Goal: Task Accomplishment & Management: Use online tool/utility

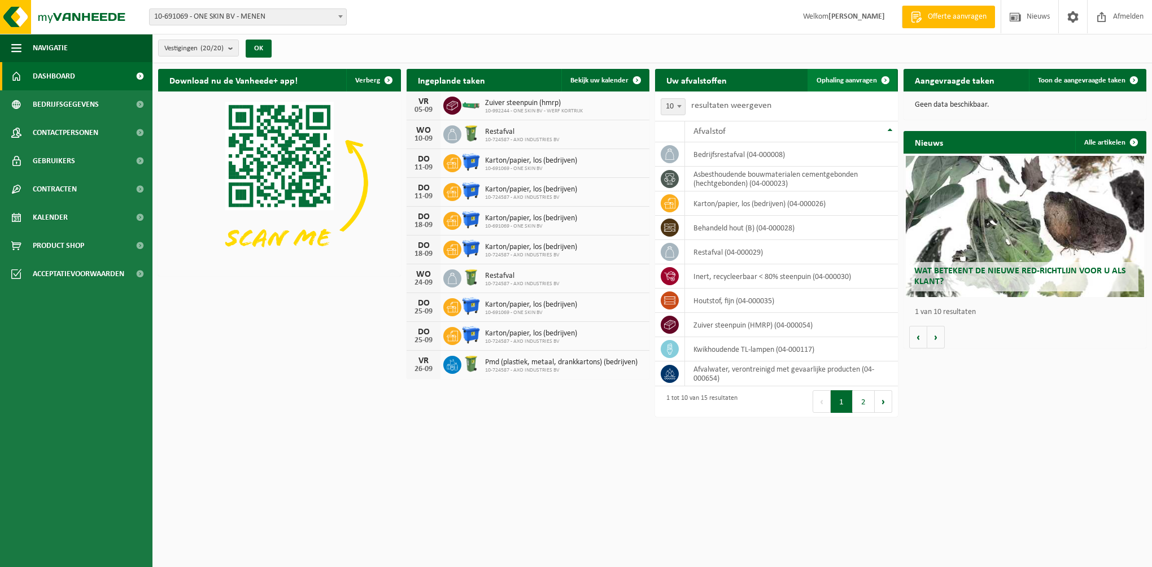
click at [840, 79] on span "Ophaling aanvragen" at bounding box center [846, 80] width 60 height 7
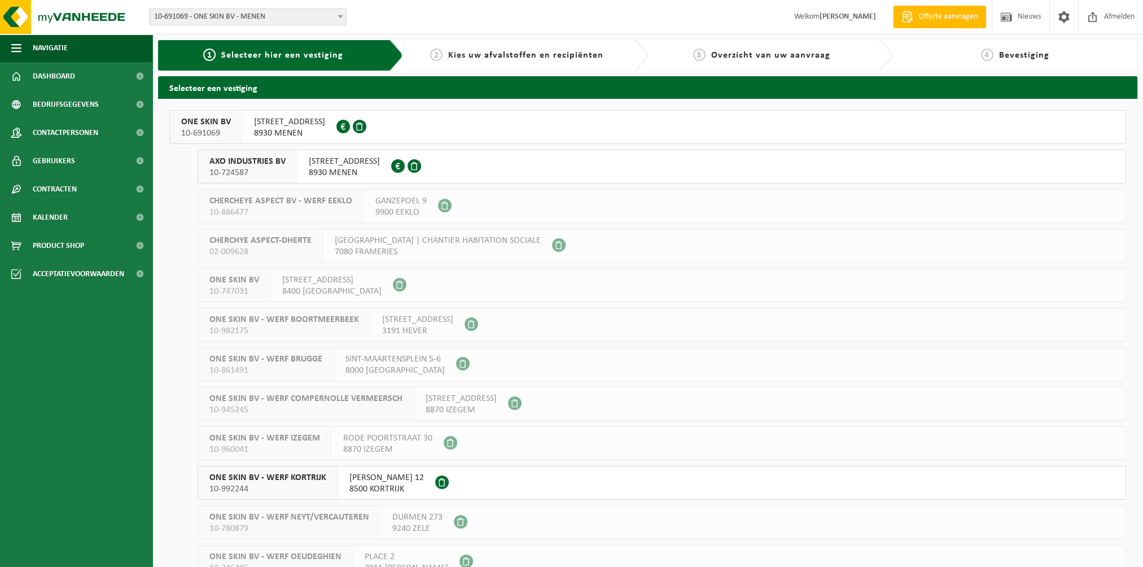
click at [238, 157] on span "AXO INDUSTRIES BV" at bounding box center [247, 161] width 76 height 11
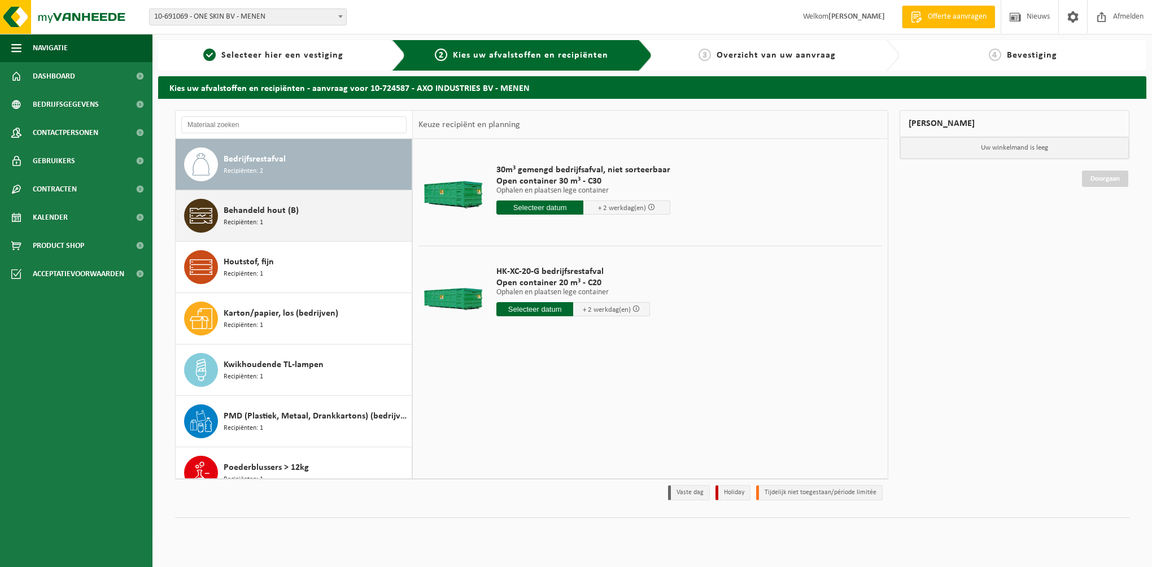
click at [273, 216] on span "Behandeld hout (B)" at bounding box center [261, 211] width 75 height 14
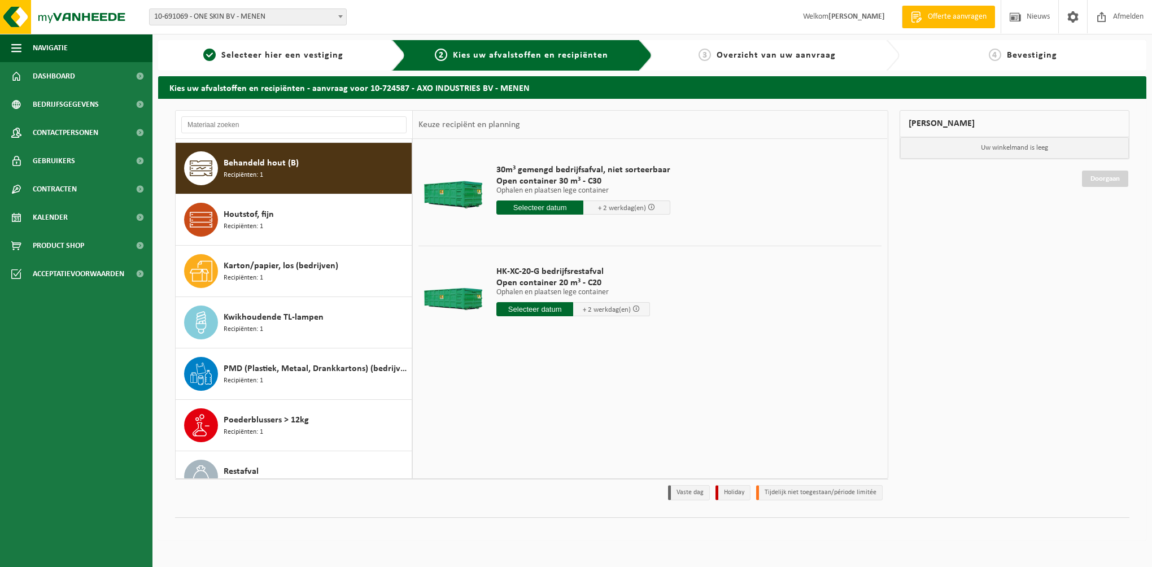
scroll to position [51, 0]
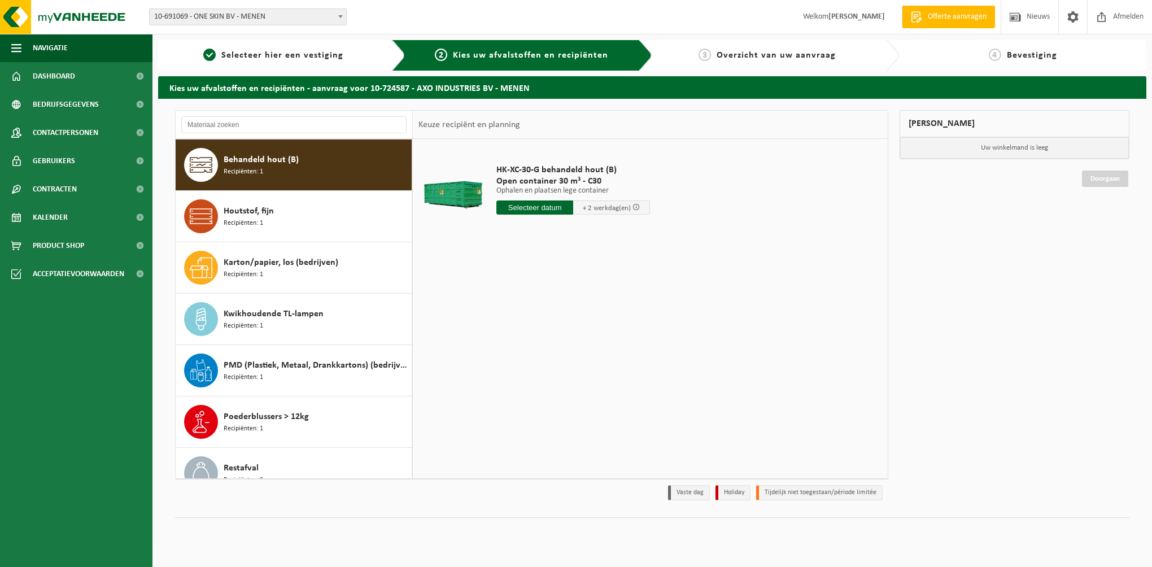
click at [535, 208] on input "text" at bounding box center [534, 207] width 77 height 14
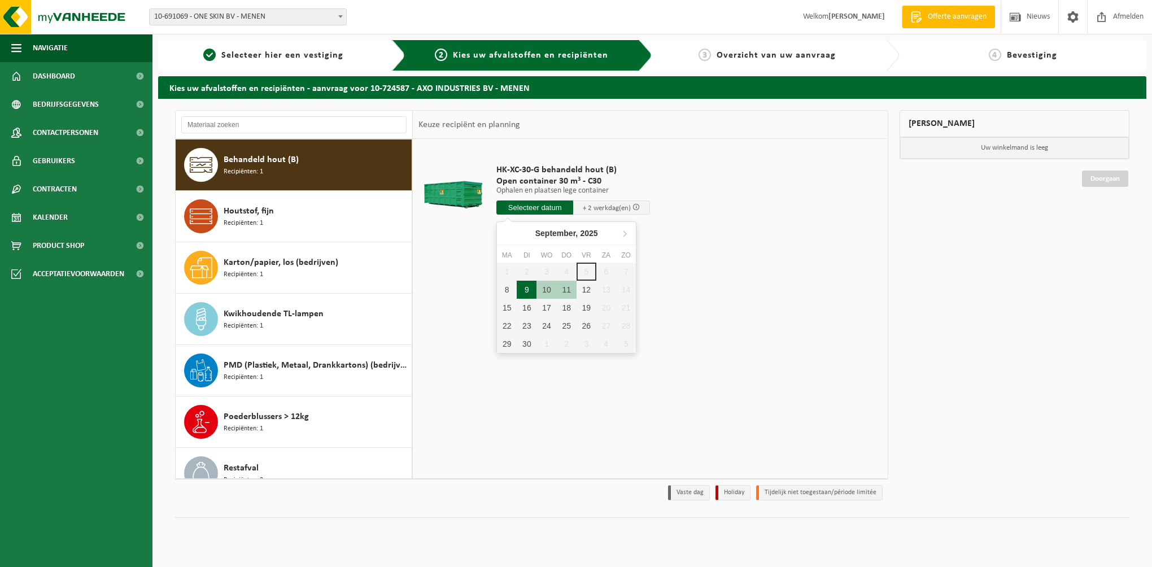
click at [521, 289] on div "9" at bounding box center [527, 290] width 20 height 18
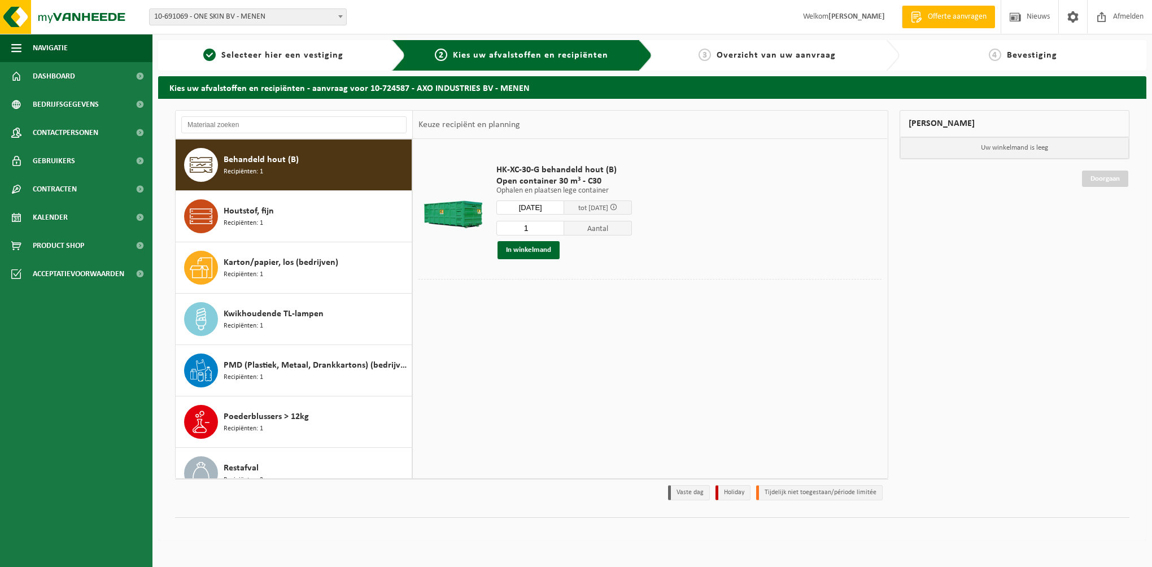
type input "Van 2025-09-09"
click at [537, 250] on button "In winkelmand" at bounding box center [528, 250] width 62 height 18
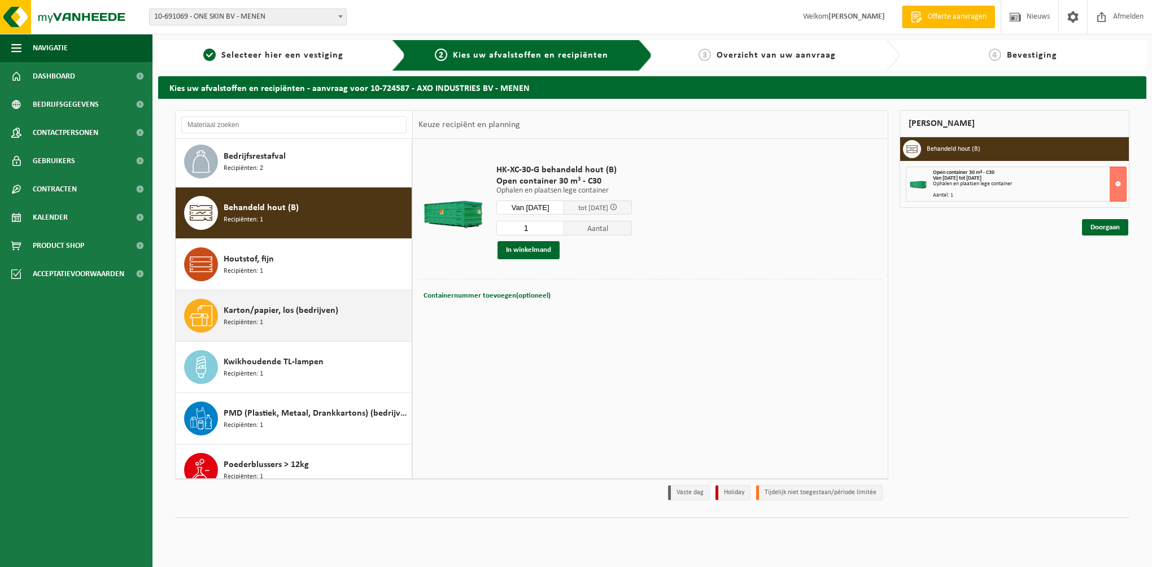
scroll to position [0, 0]
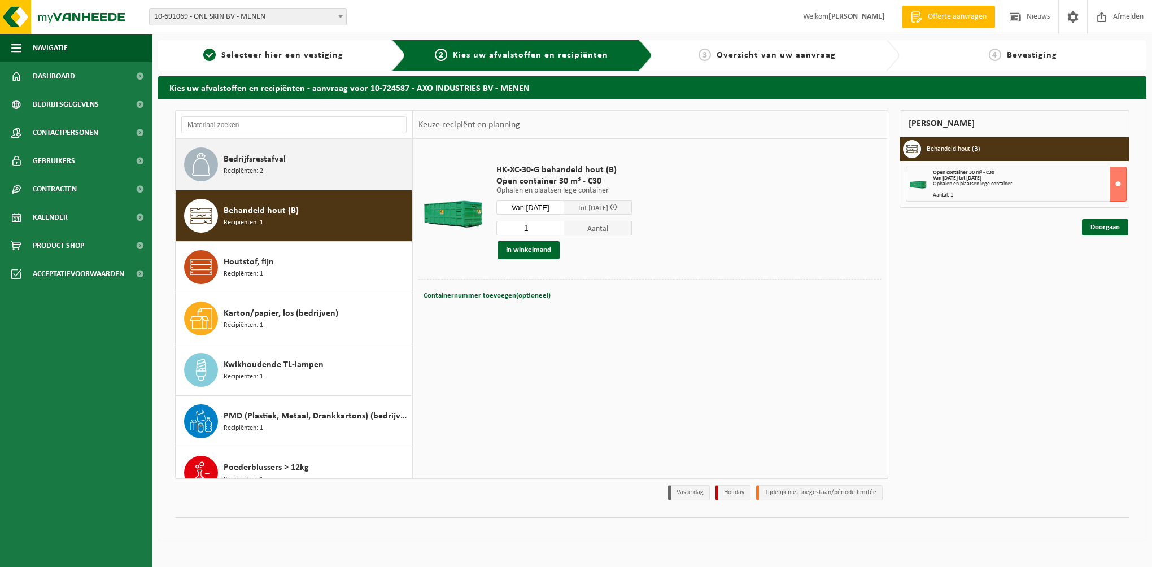
click at [255, 158] on span "Bedrijfsrestafval" at bounding box center [255, 159] width 62 height 14
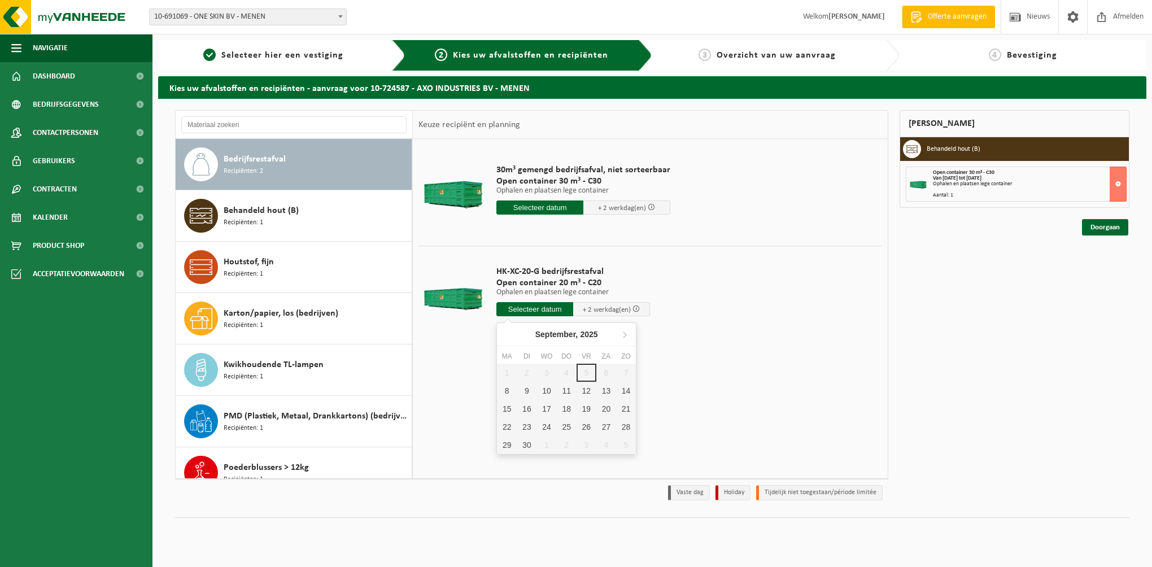
click at [531, 308] on input "text" at bounding box center [534, 309] width 77 height 14
click at [519, 393] on div "9" at bounding box center [527, 391] width 20 height 18
type input "Van 2025-09-09"
type input "2025-09-09"
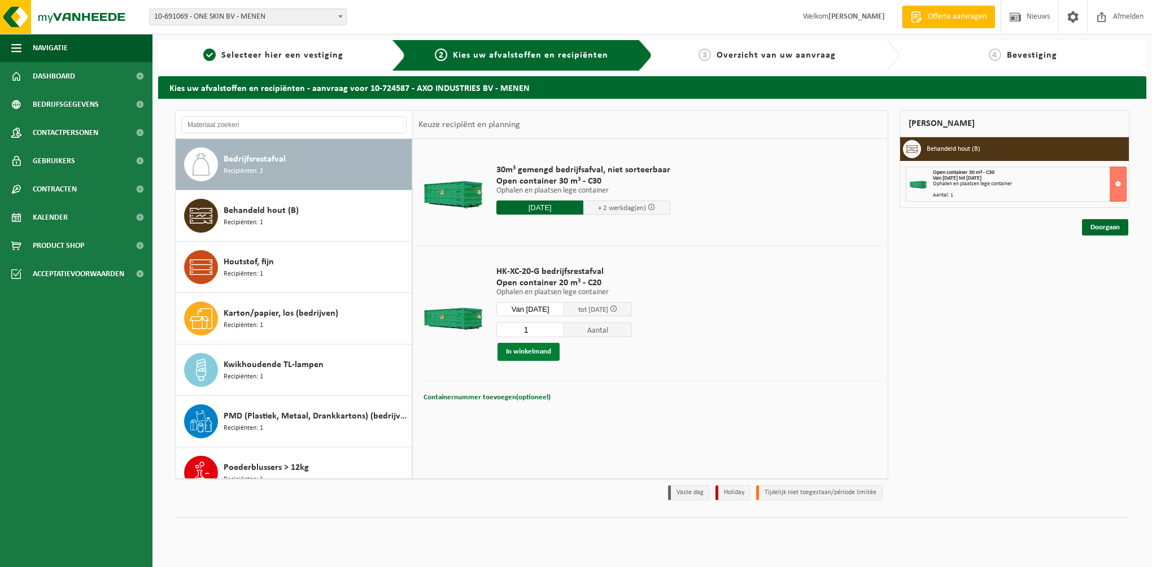
click at [542, 352] on button "In winkelmand" at bounding box center [528, 352] width 62 height 18
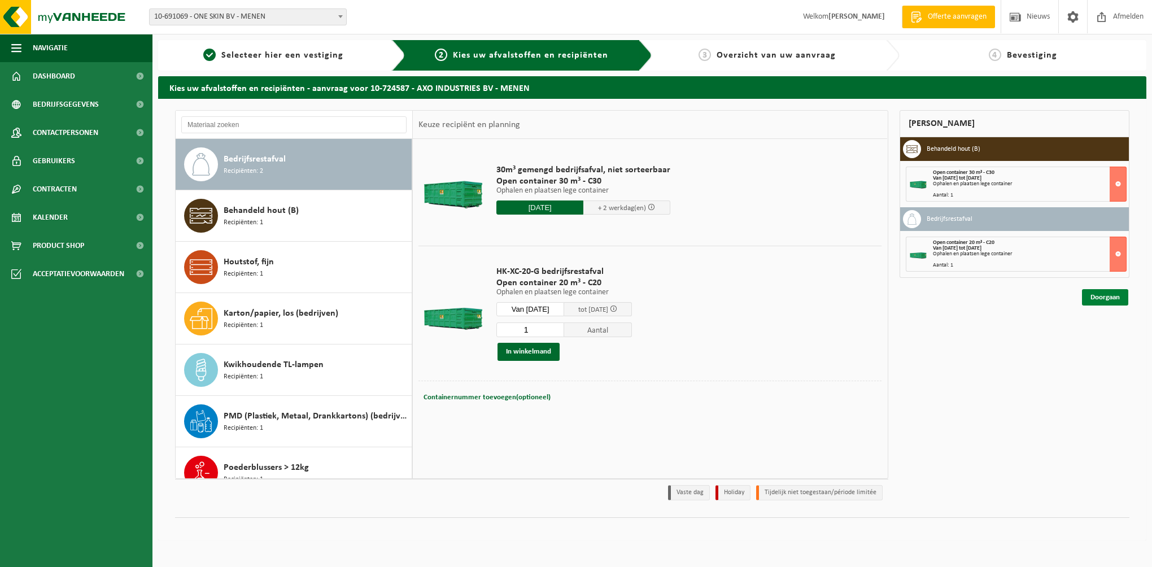
click at [1099, 298] on link "Doorgaan" at bounding box center [1105, 297] width 46 height 16
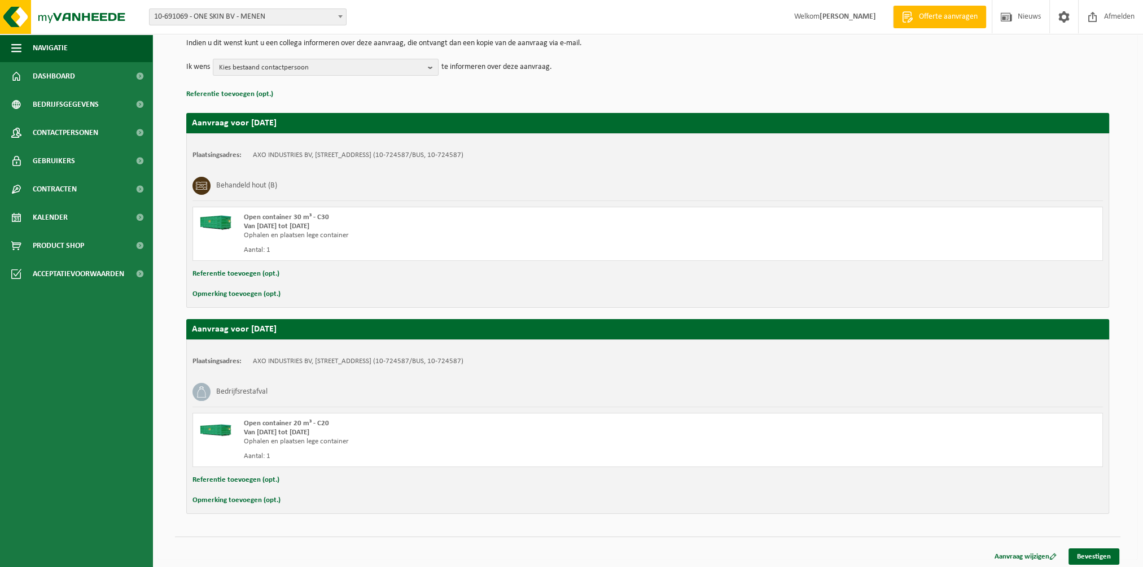
scroll to position [122, 0]
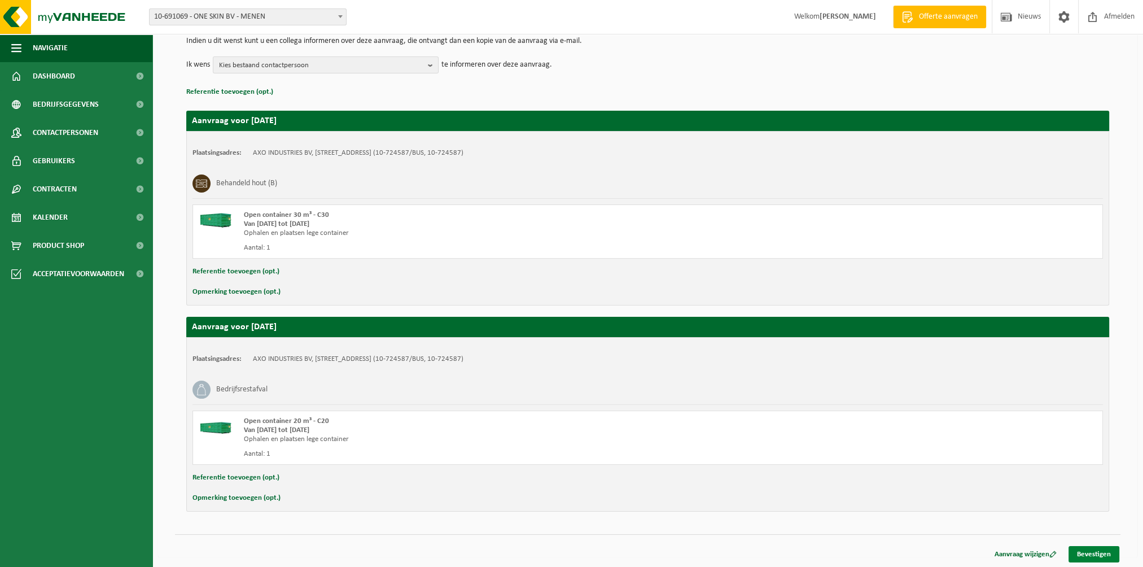
click at [1109, 552] on link "Bevestigen" at bounding box center [1094, 554] width 51 height 16
